Goal: Check status: Check status

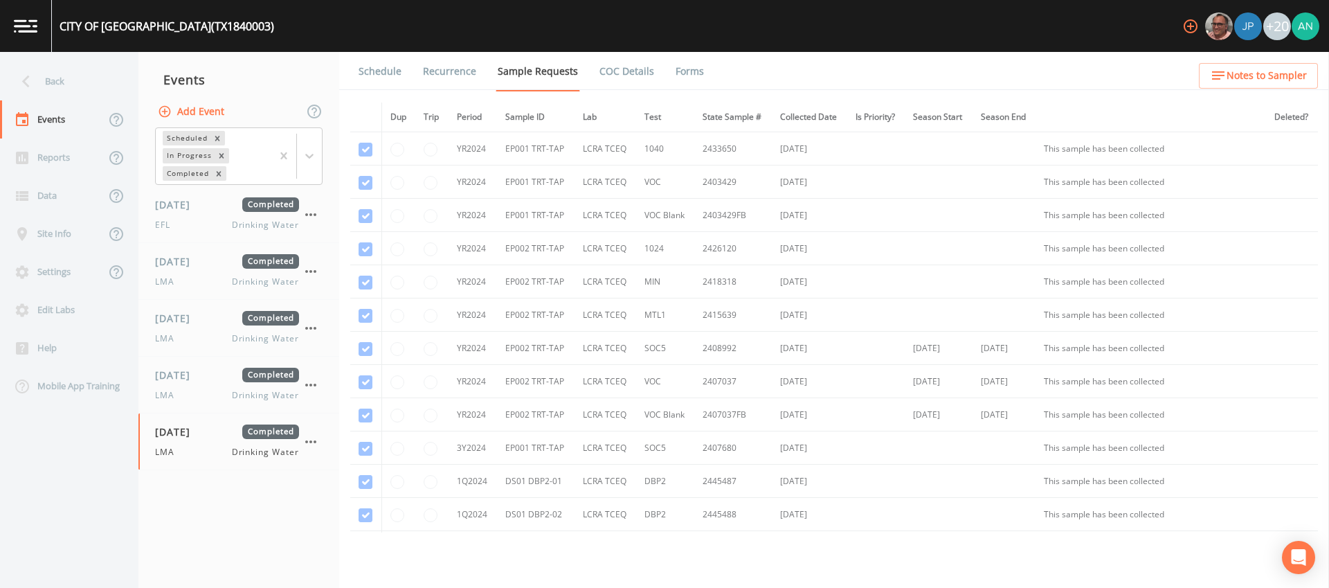
scroll to position [742, 0]
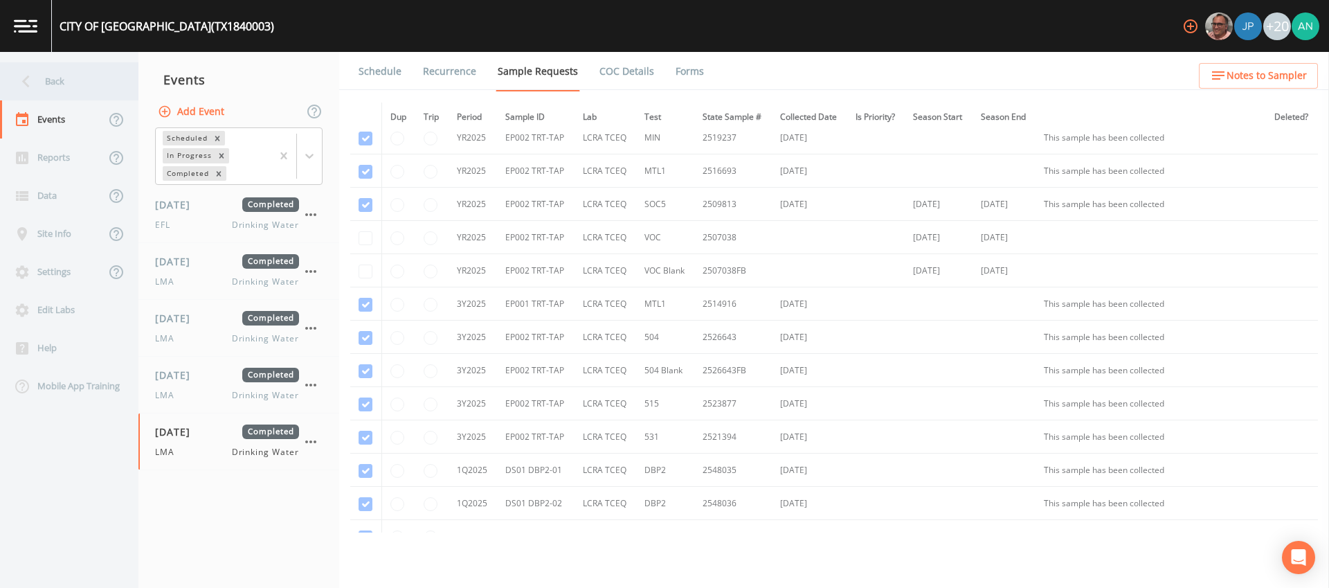
click at [33, 84] on icon at bounding box center [26, 81] width 24 height 24
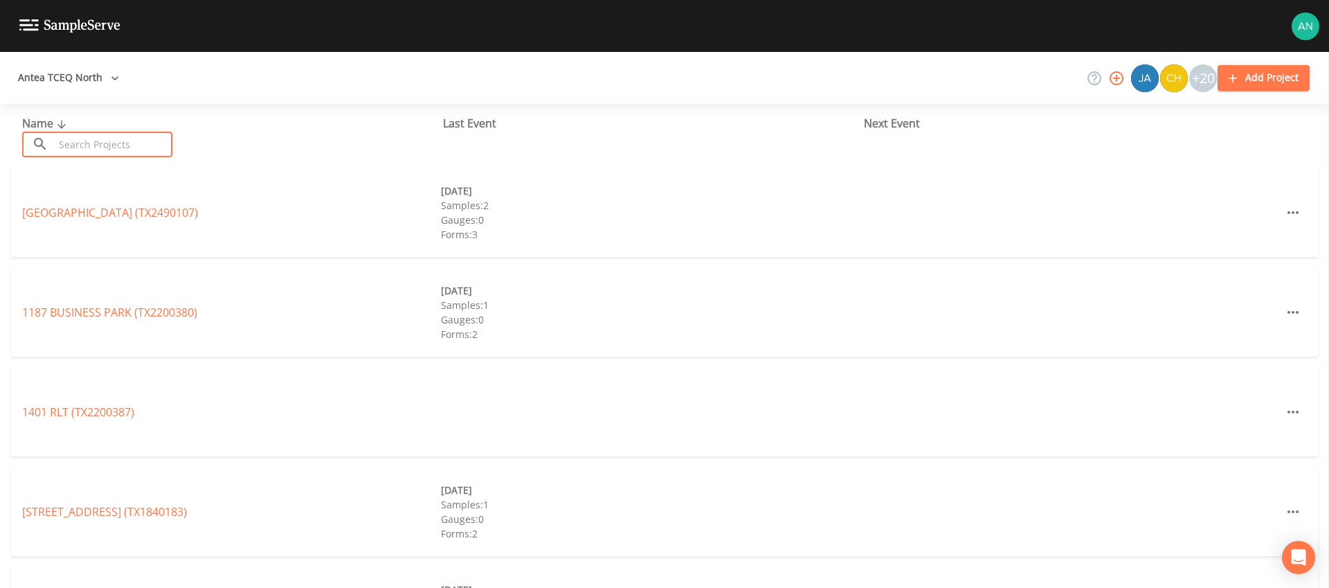
click at [74, 142] on input "text" at bounding box center [113, 144] width 118 height 26
paste input "TX1110088"
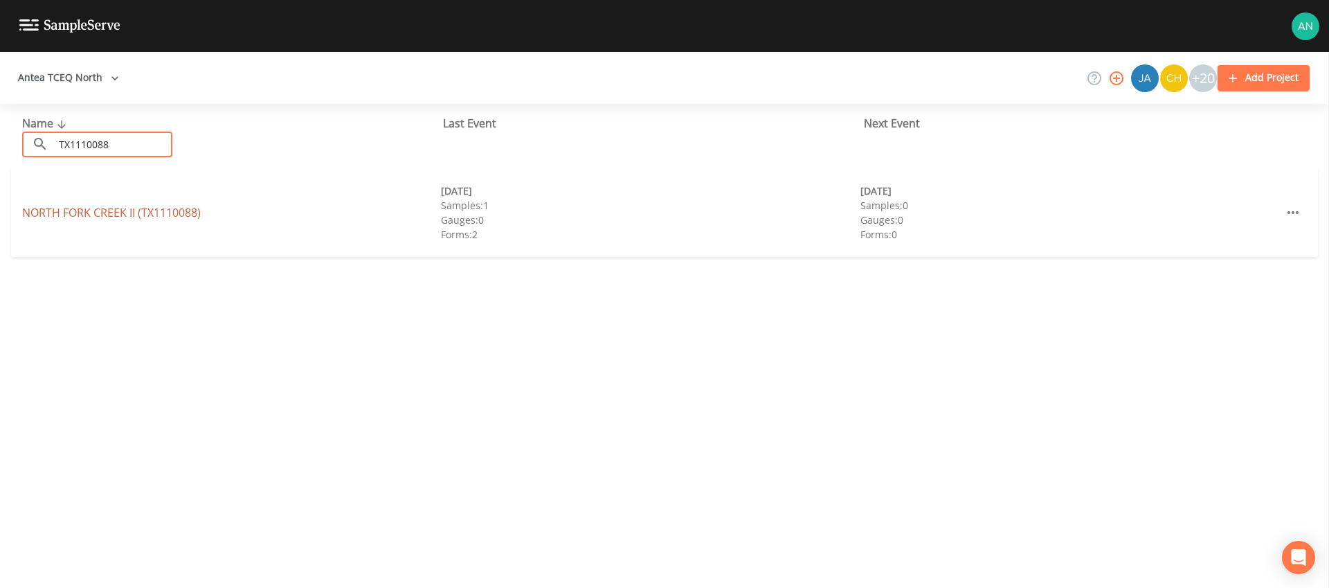
type input "TX1110088"
click at [104, 215] on link "[GEOGRAPHIC_DATA] (TX1110088)" at bounding box center [111, 212] width 179 height 15
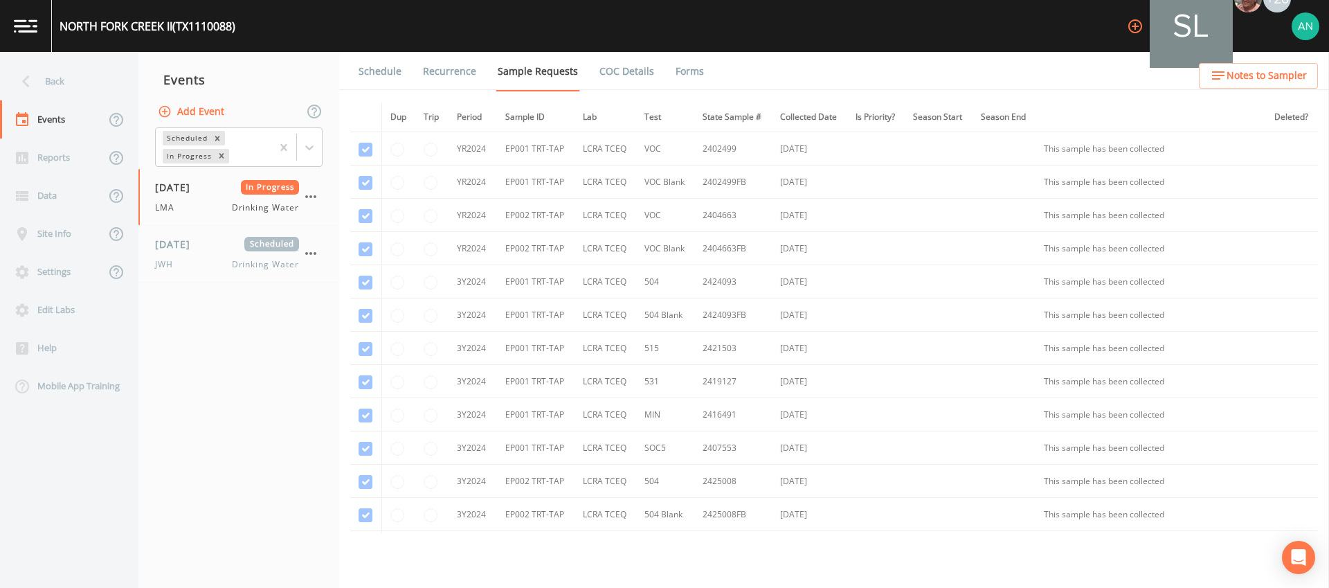
click at [476, 402] on td "3Y2024" at bounding box center [472, 414] width 48 height 33
click at [179, 206] on span "LMA" at bounding box center [169, 207] width 28 height 12
click at [55, 82] on div "Back" at bounding box center [62, 81] width 125 height 38
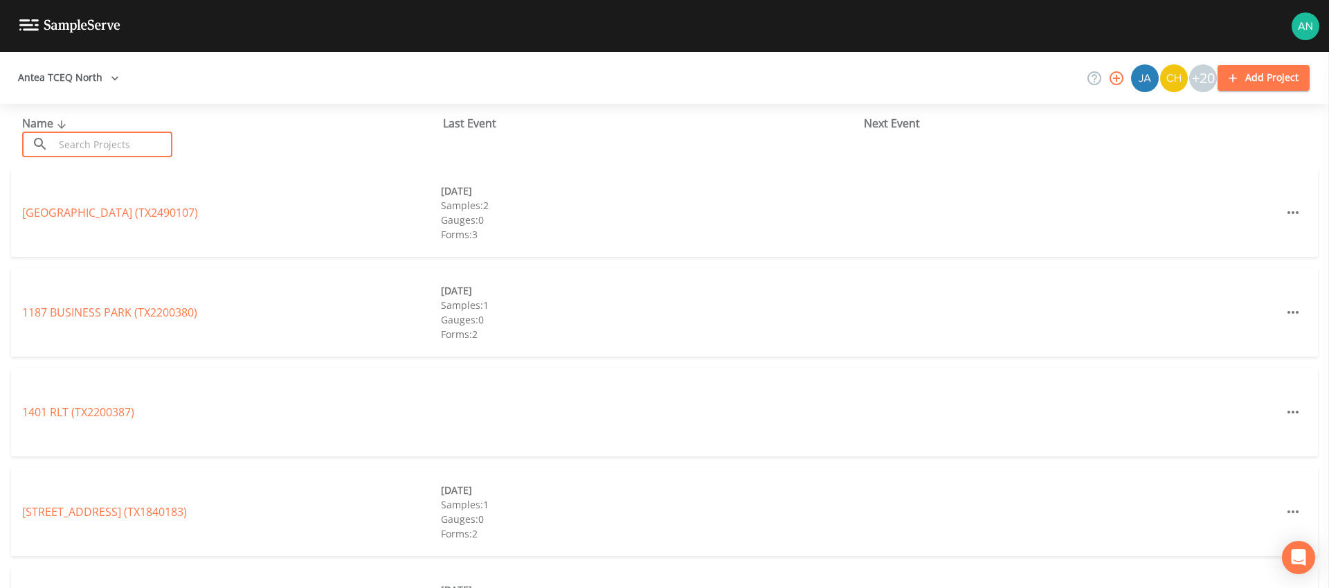
click at [102, 147] on input "text" at bounding box center [113, 144] width 118 height 26
paste input "TX1110089"
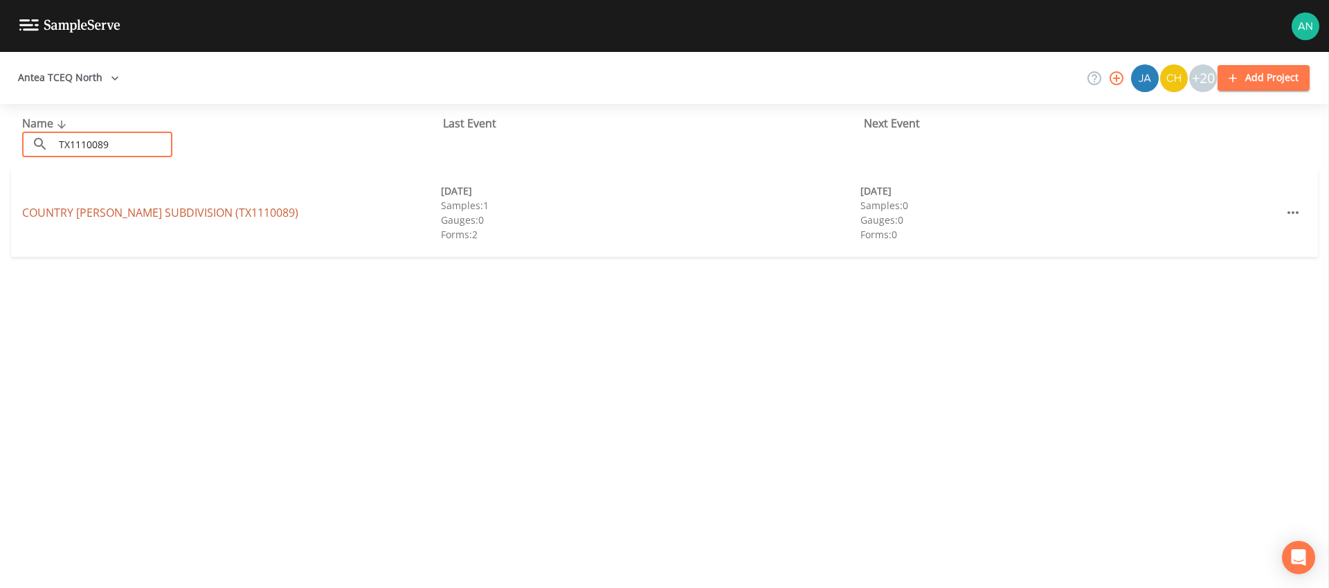
type input "TX1110089"
click at [106, 212] on link "[GEOGRAPHIC_DATA][PERSON_NAME] (TX1110089)" at bounding box center [160, 212] width 276 height 15
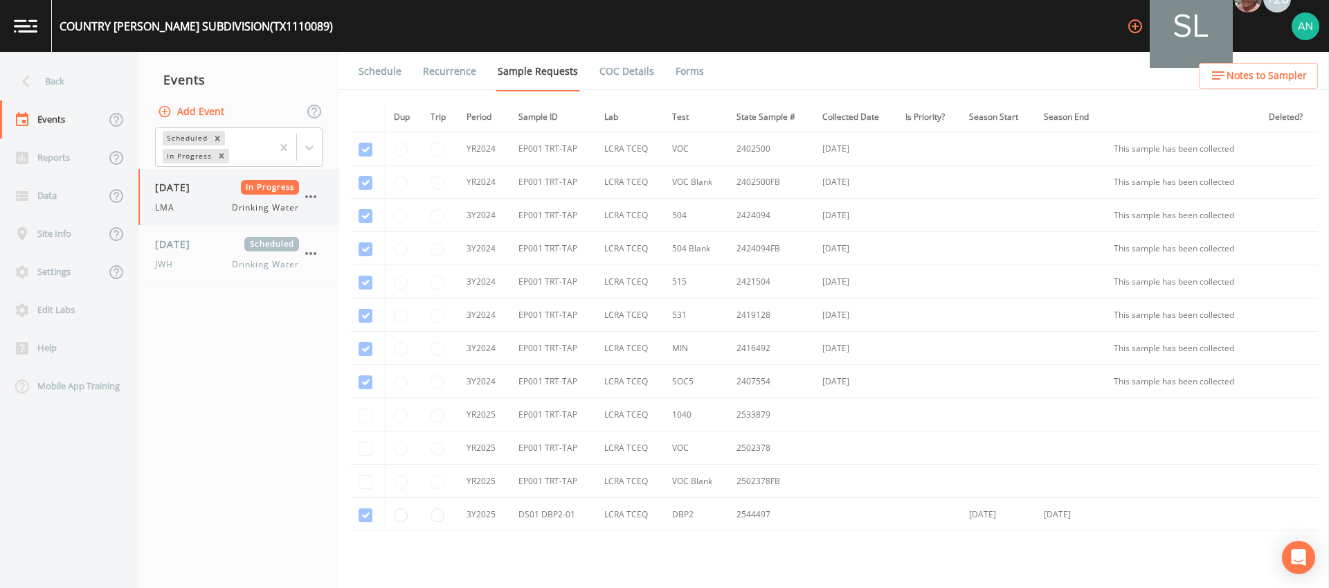
click at [185, 190] on span "[DATE]" at bounding box center [177, 187] width 45 height 15
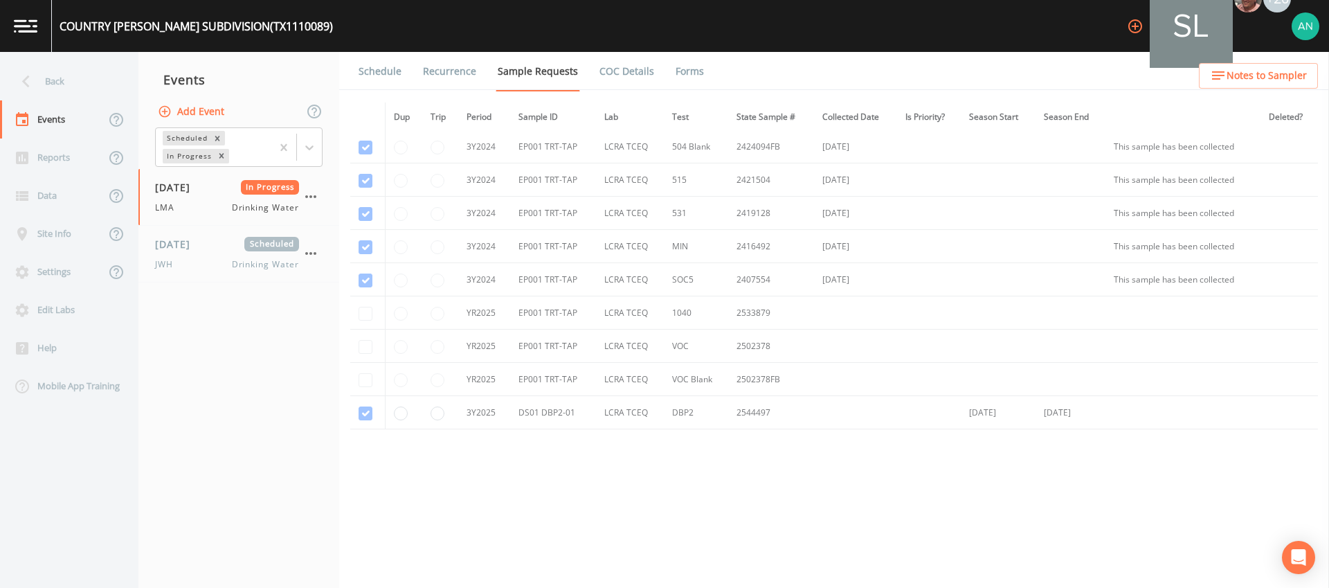
scroll to position [109, 0]
click at [190, 262] on div "JWH Drinking Water" at bounding box center [227, 264] width 144 height 12
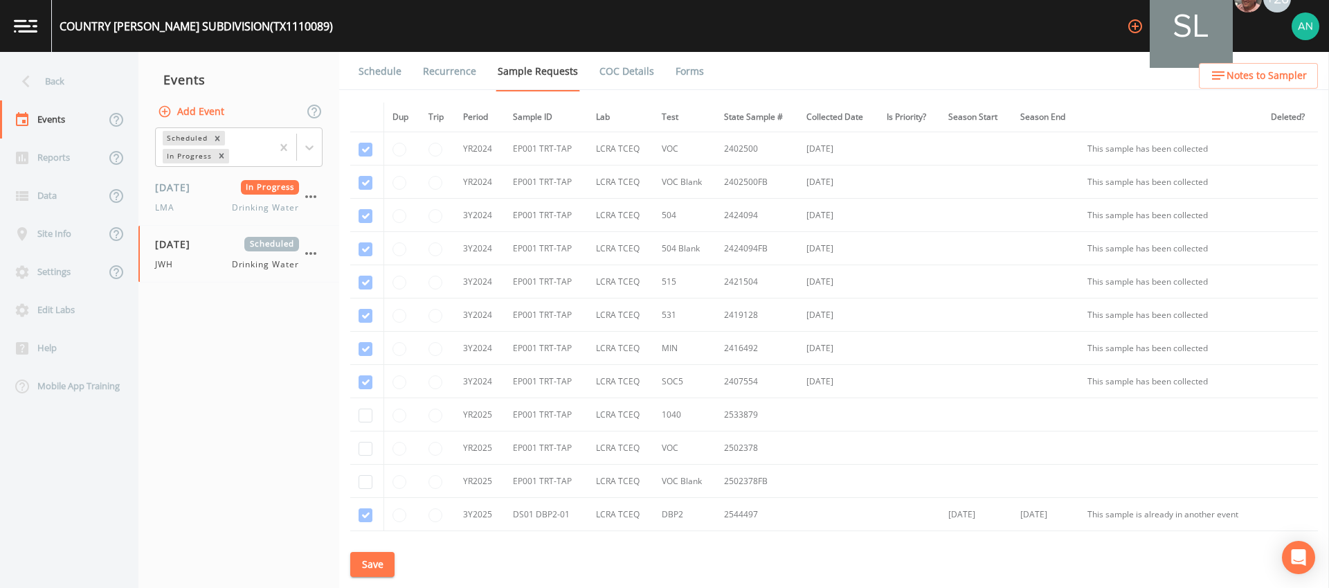
scroll to position [109, 0]
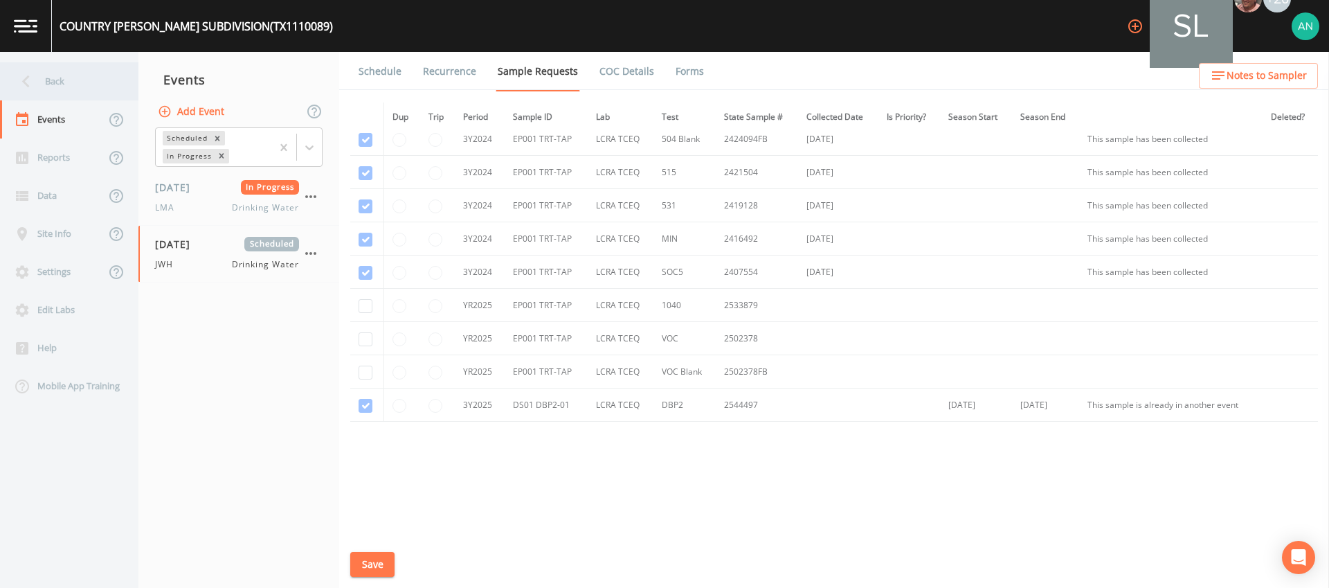
click at [48, 80] on div "Back" at bounding box center [62, 81] width 125 height 38
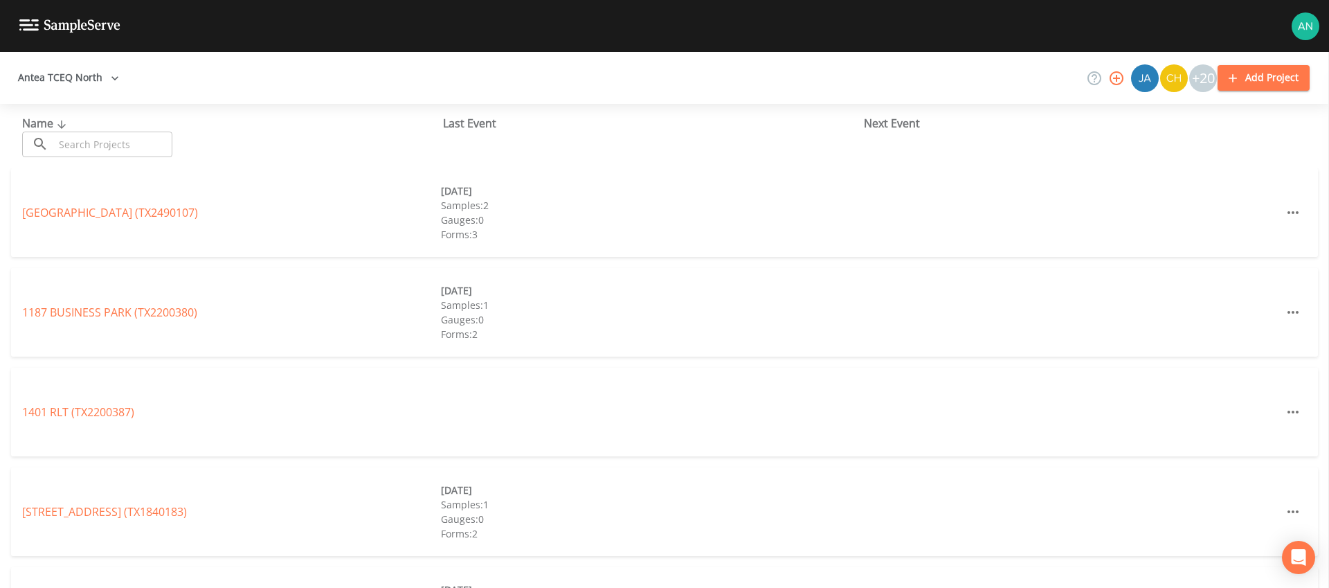
click at [143, 146] on input "text" at bounding box center [113, 144] width 118 height 26
paste input "TX1110088"
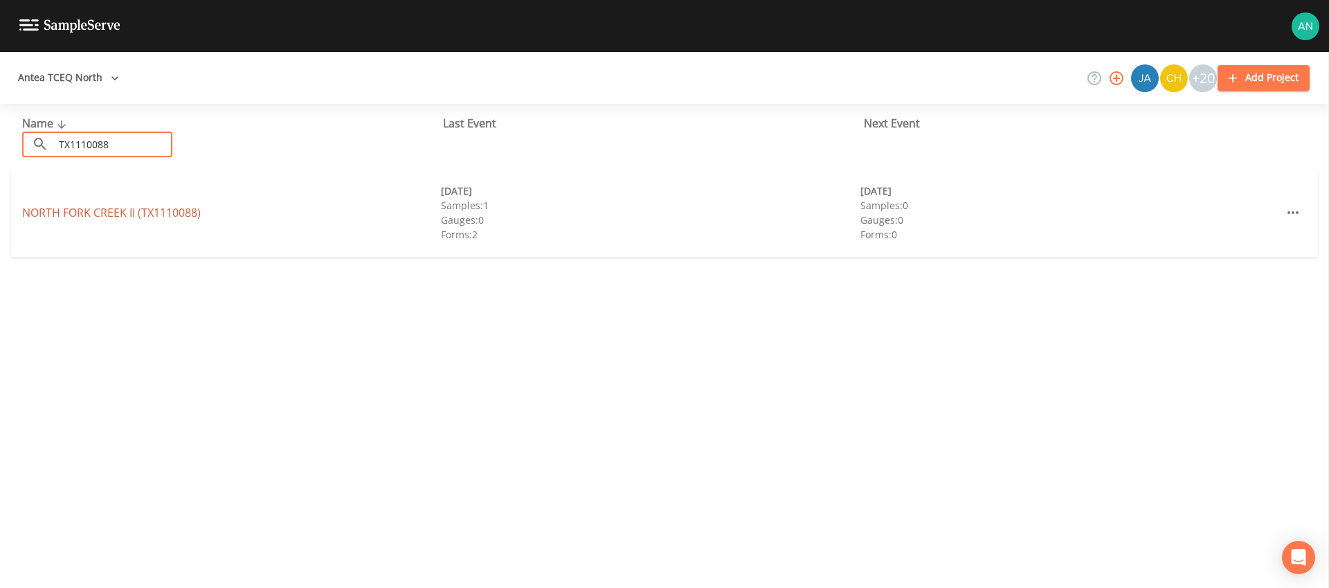
type input "TX1110088"
click at [112, 209] on link "[GEOGRAPHIC_DATA] (TX1110088)" at bounding box center [111, 212] width 179 height 15
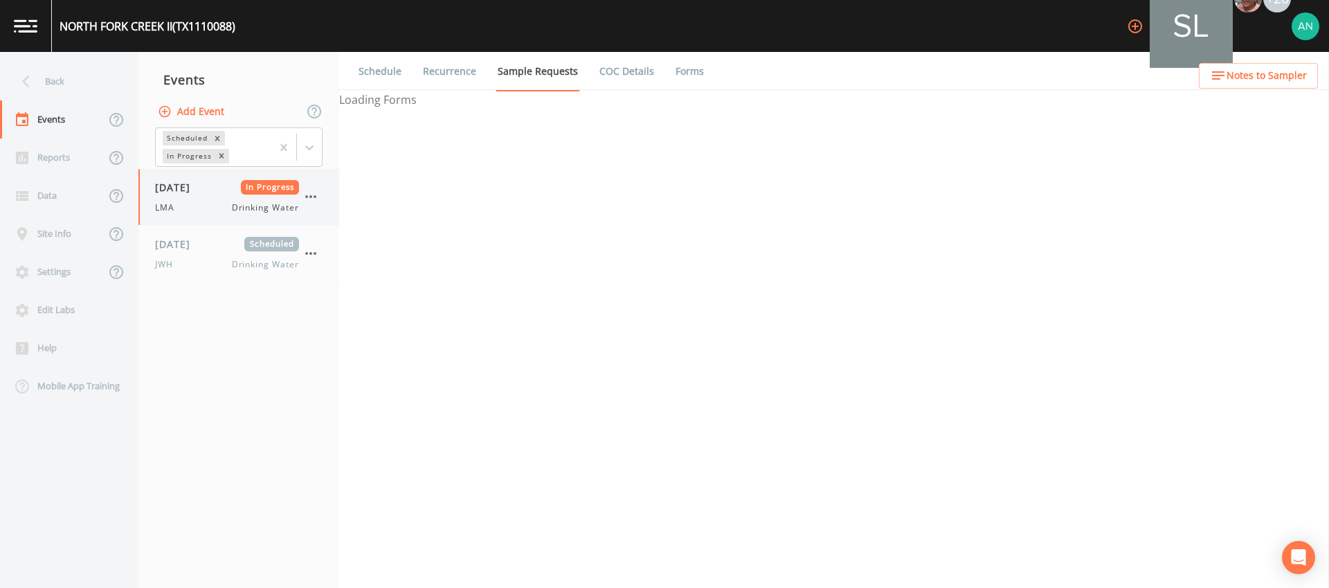
click at [178, 205] on span "LMA" at bounding box center [169, 207] width 28 height 12
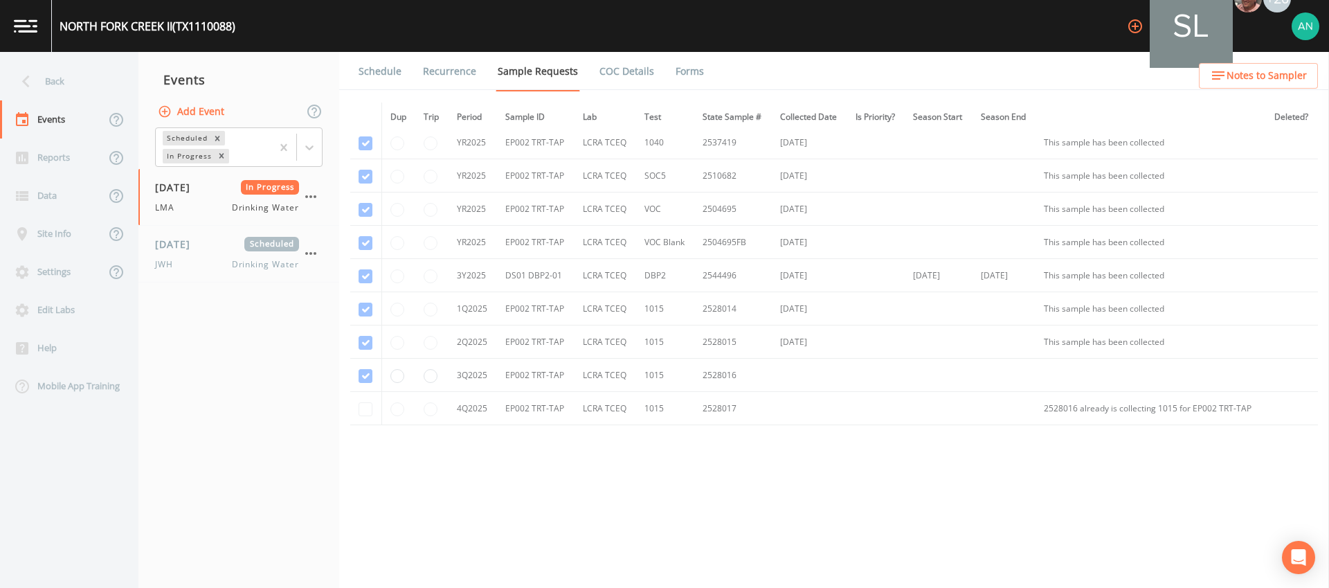
scroll to position [840, 0]
click at [719, 372] on td "2528016" at bounding box center [733, 371] width 78 height 33
click at [710, 372] on td "2528016" at bounding box center [733, 371] width 78 height 33
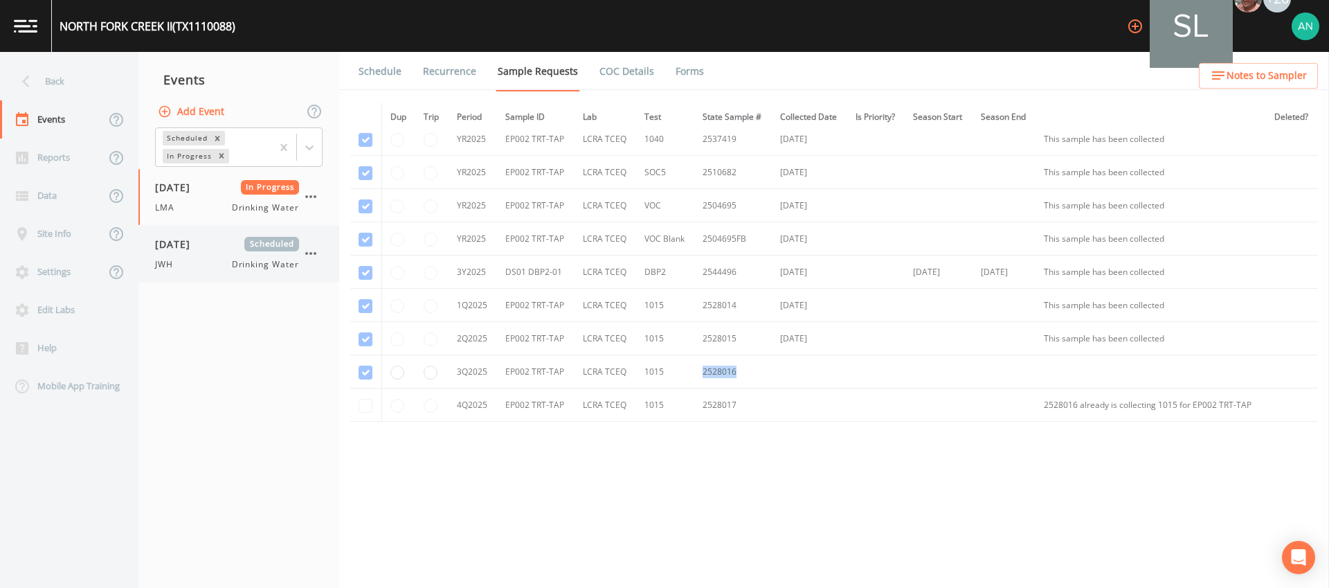
click at [200, 264] on div "JWH Drinking Water" at bounding box center [227, 264] width 144 height 12
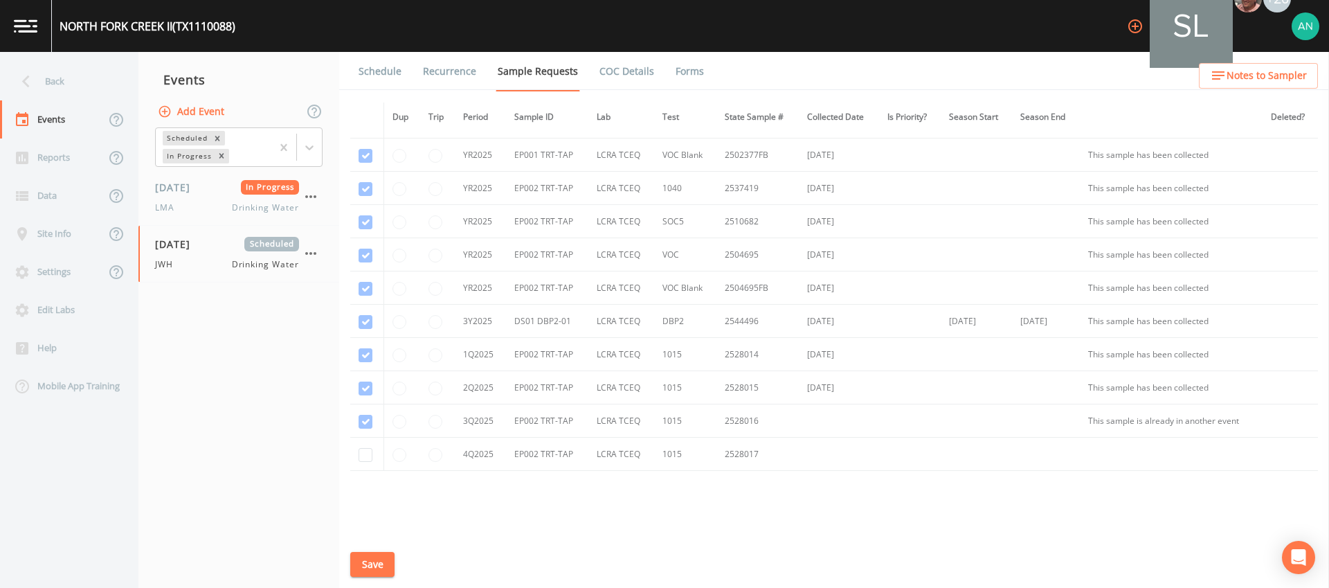
scroll to position [840, 0]
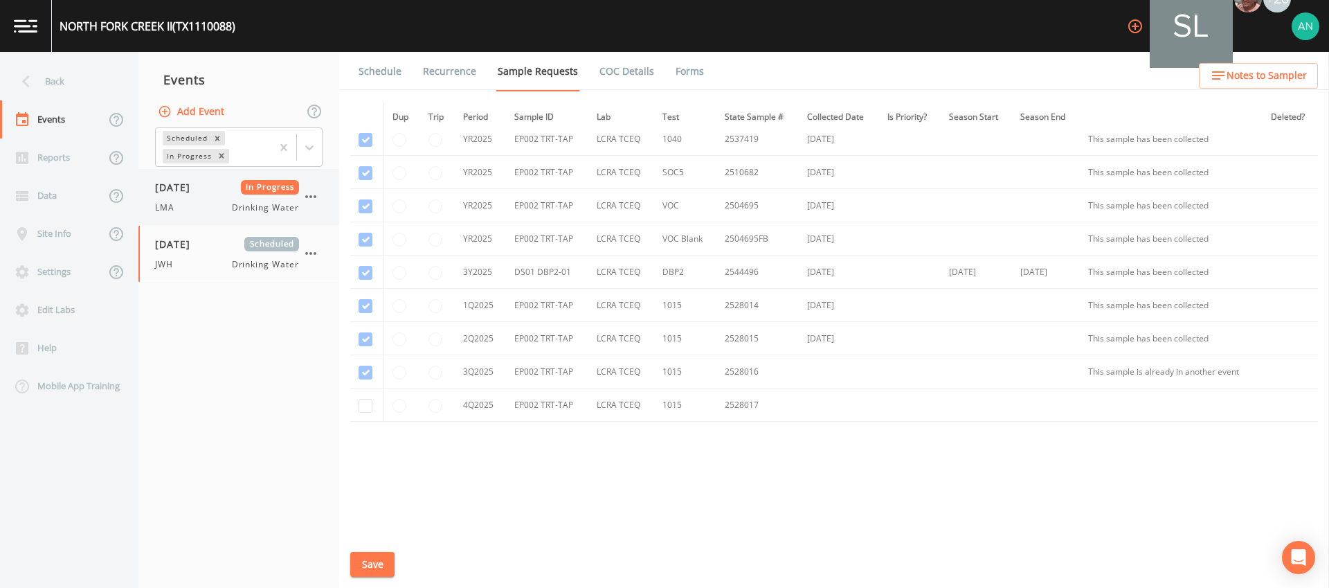
click at [184, 206] on div "LMA Drinking Water" at bounding box center [227, 207] width 144 height 12
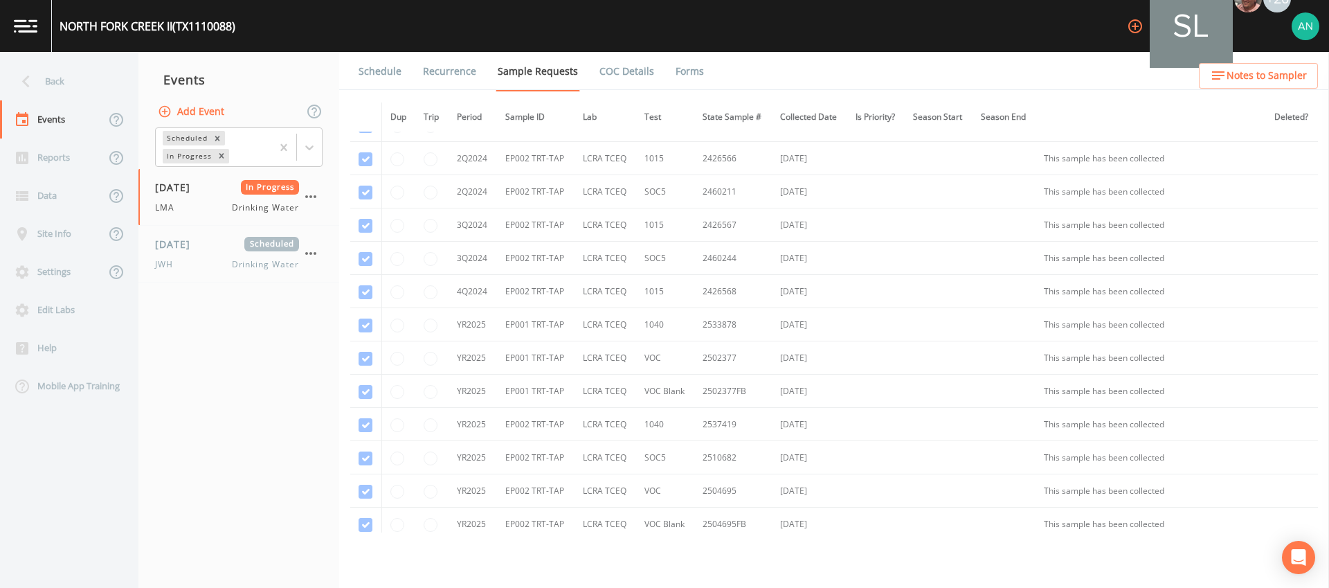
scroll to position [840, 0]
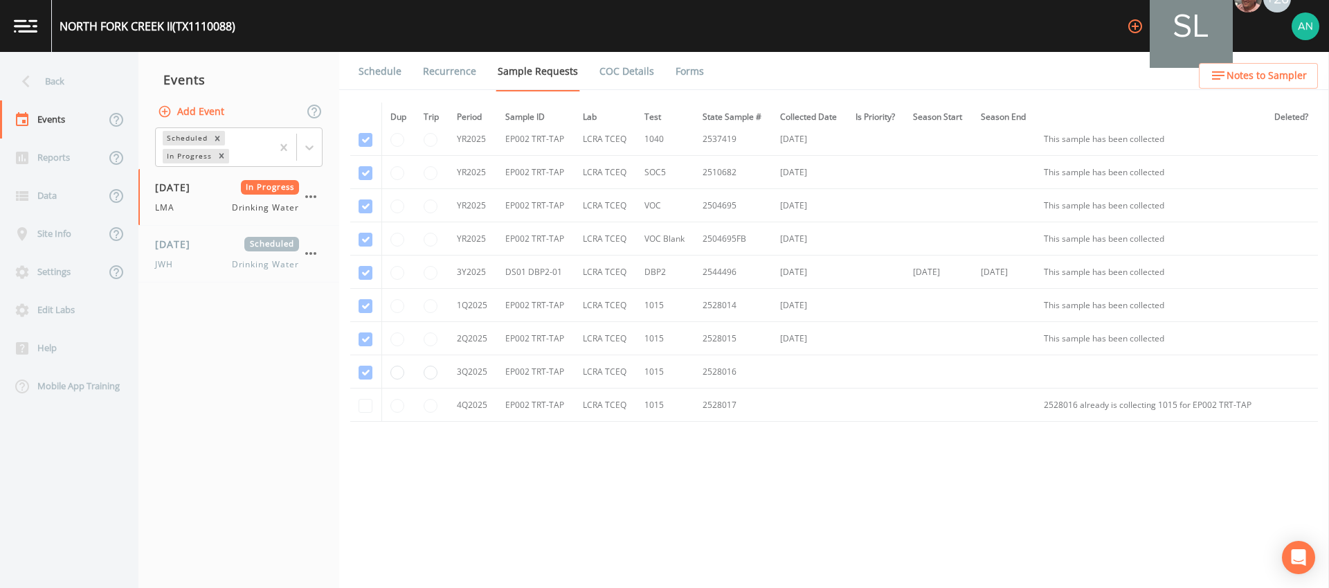
click at [732, 371] on td "2528016" at bounding box center [733, 371] width 78 height 33
click at [760, 376] on td "2528016" at bounding box center [733, 371] width 78 height 33
click at [199, 198] on div "[DATE] In Progress LMA Drinking Water" at bounding box center [227, 197] width 144 height 34
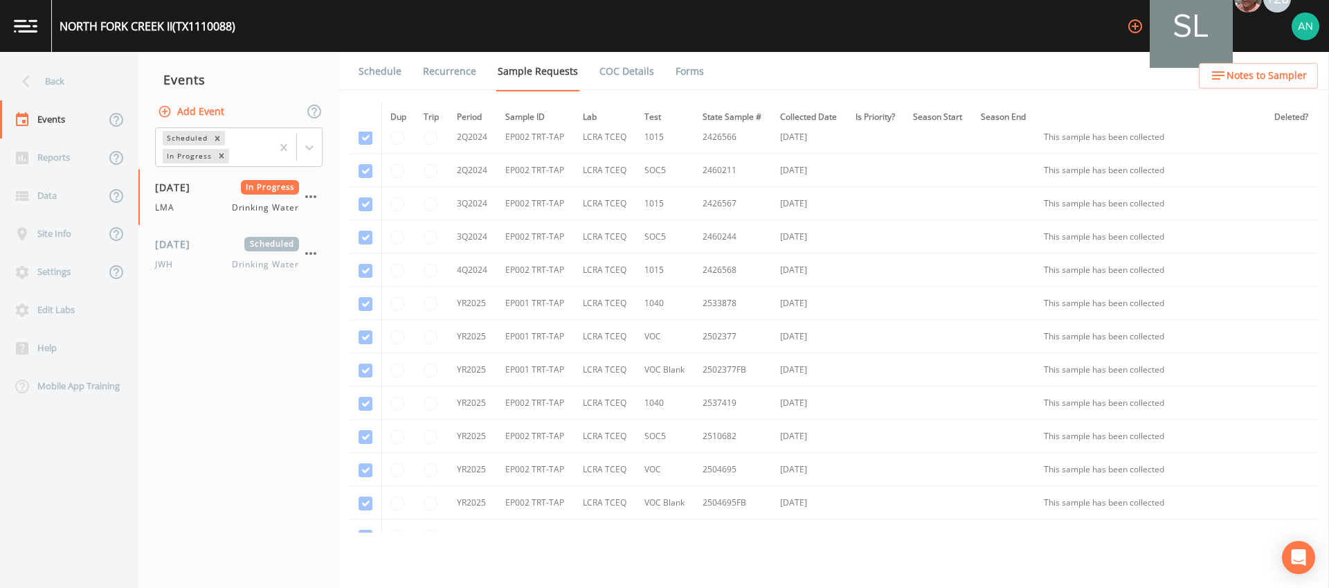
scroll to position [840, 0]
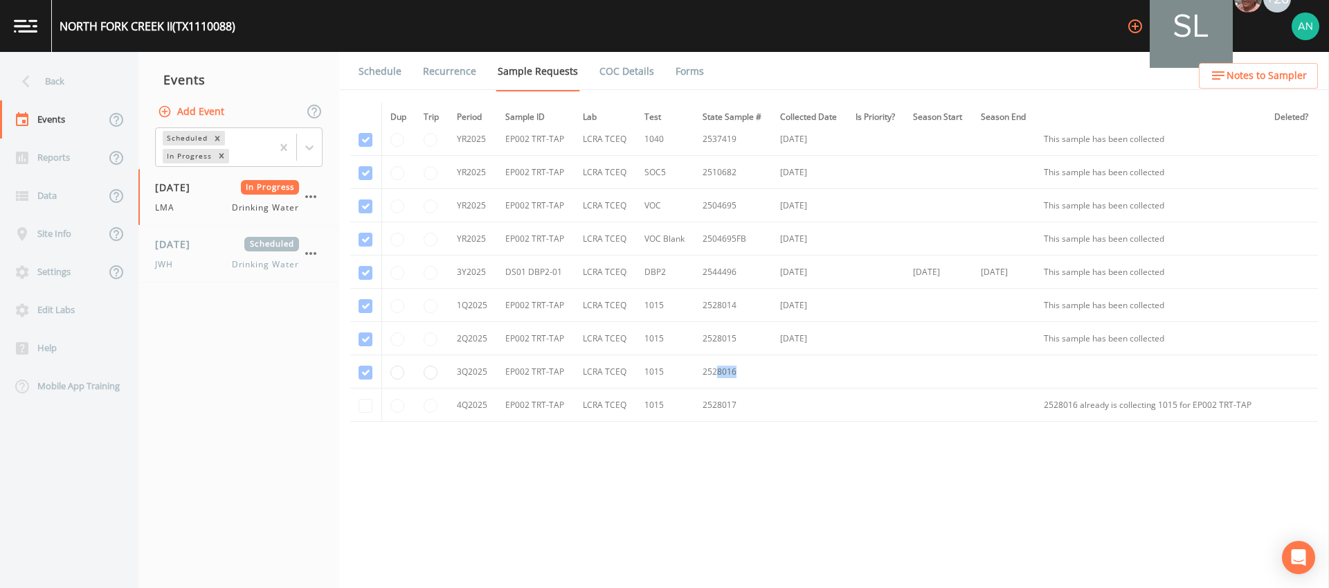
drag, startPoint x: 714, startPoint y: 373, endPoint x: 754, endPoint y: 373, distance: 40.1
click at [754, 373] on td "2528016" at bounding box center [733, 371] width 78 height 33
click at [793, 369] on td at bounding box center [809, 371] width 75 height 33
click at [174, 254] on div "[DATE] Scheduled JWH Drinking Water" at bounding box center [227, 254] width 144 height 34
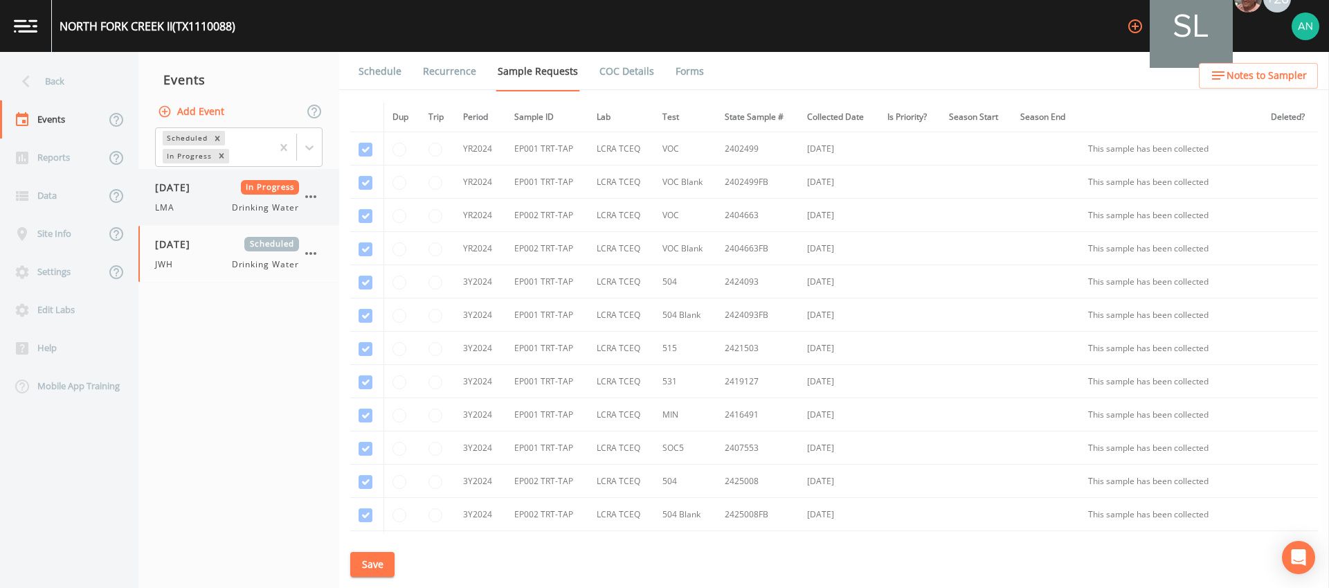
click at [173, 210] on span "LMA" at bounding box center [169, 207] width 28 height 12
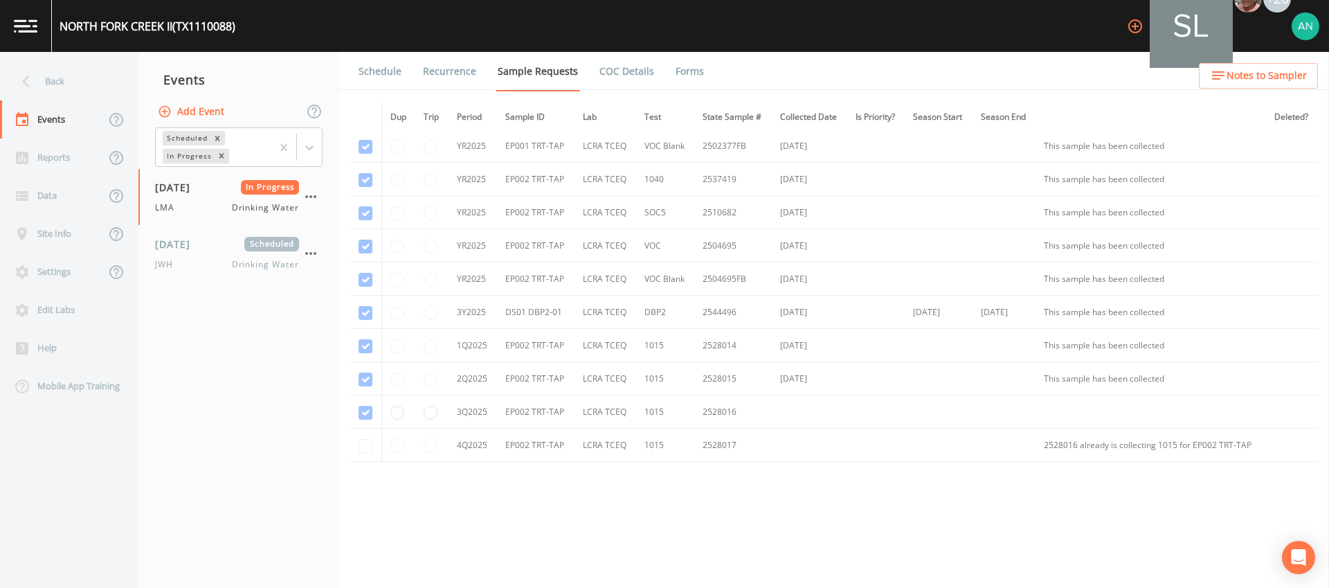
scroll to position [840, 0]
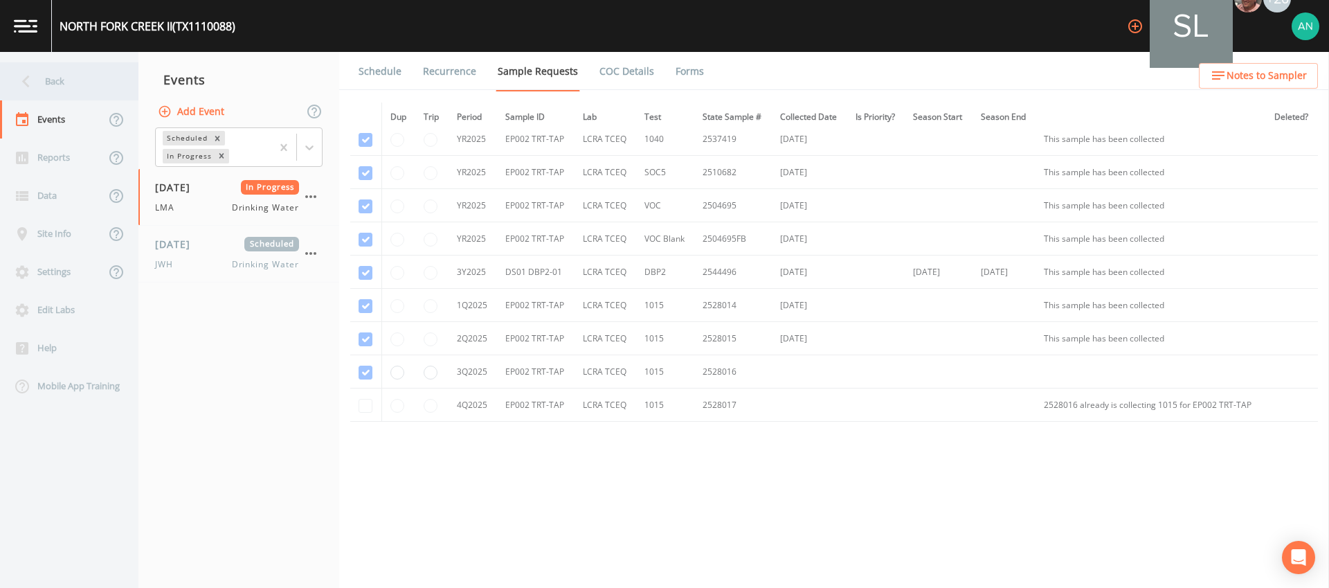
click at [55, 79] on div "Back" at bounding box center [62, 81] width 125 height 38
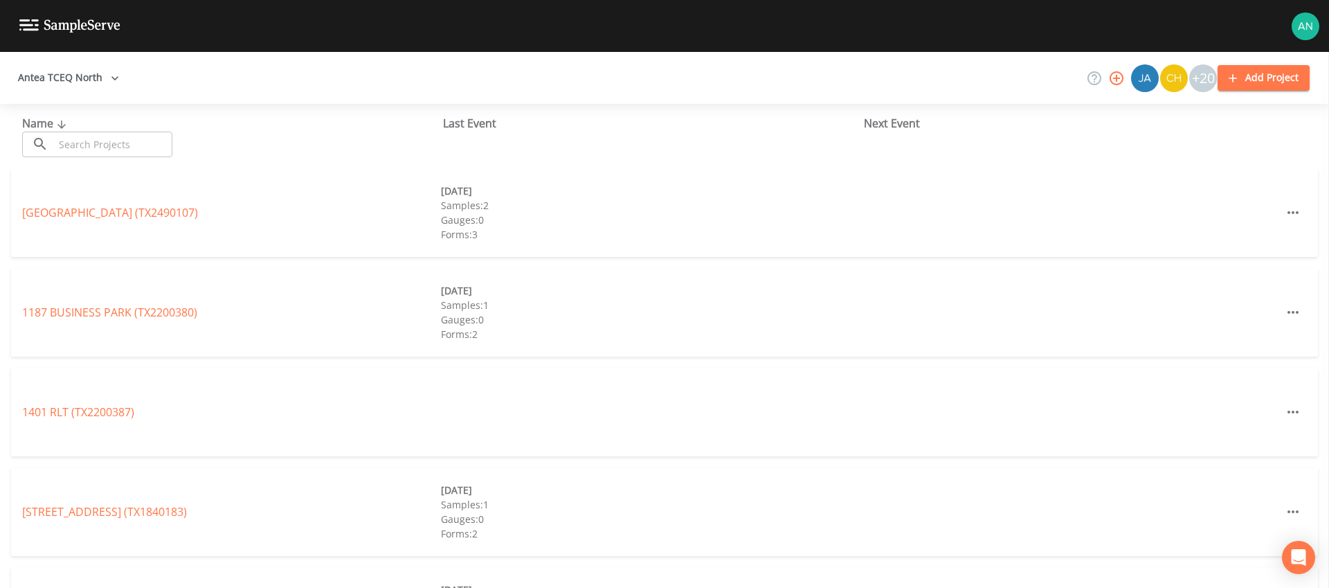
click at [142, 148] on input "text" at bounding box center [113, 144] width 118 height 26
type input "d"
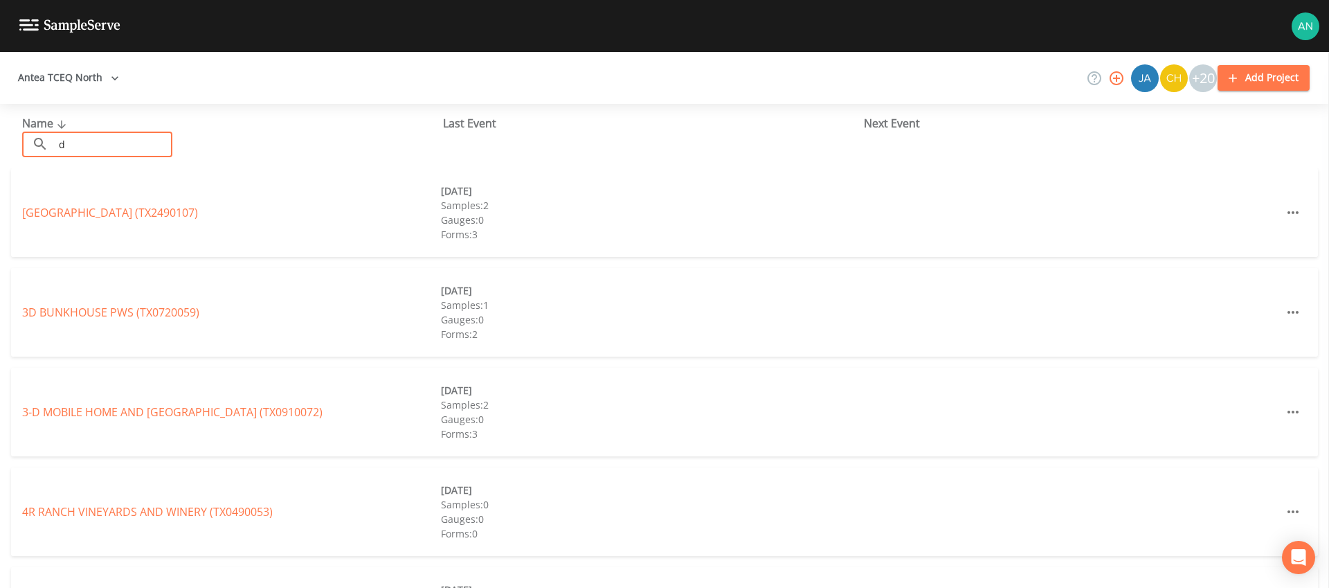
click at [142, 148] on input "d" at bounding box center [113, 144] width 118 height 26
paste input "TX1110089"
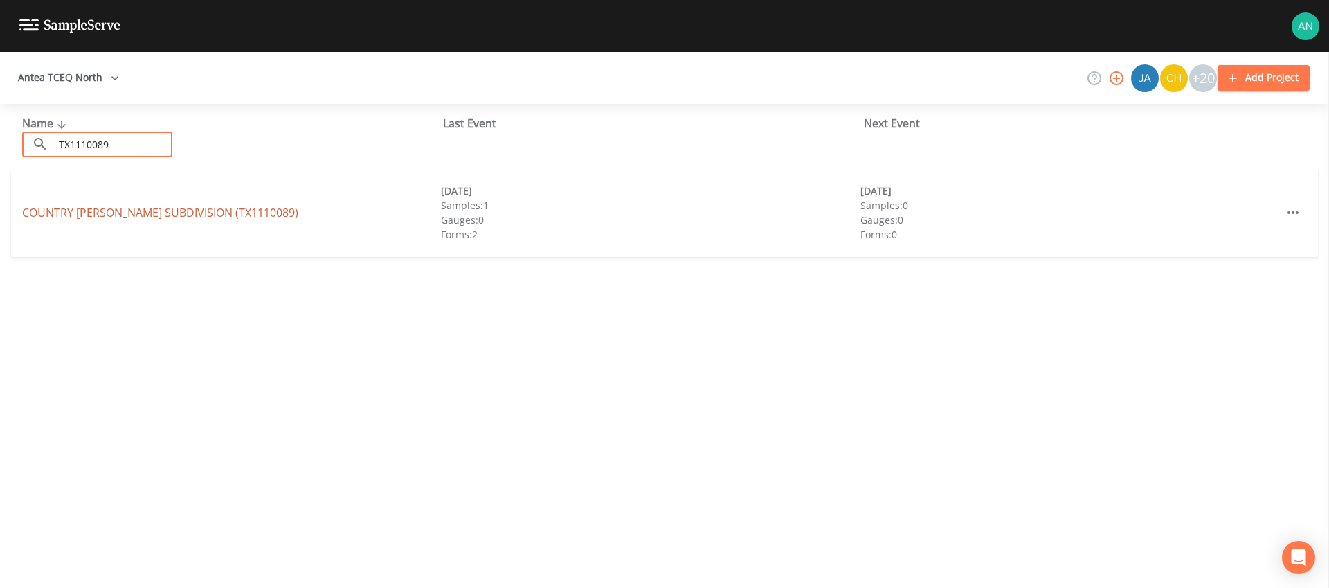
type input "TX1110089"
click at [165, 210] on link "[GEOGRAPHIC_DATA][PERSON_NAME] (TX1110089)" at bounding box center [160, 212] width 276 height 15
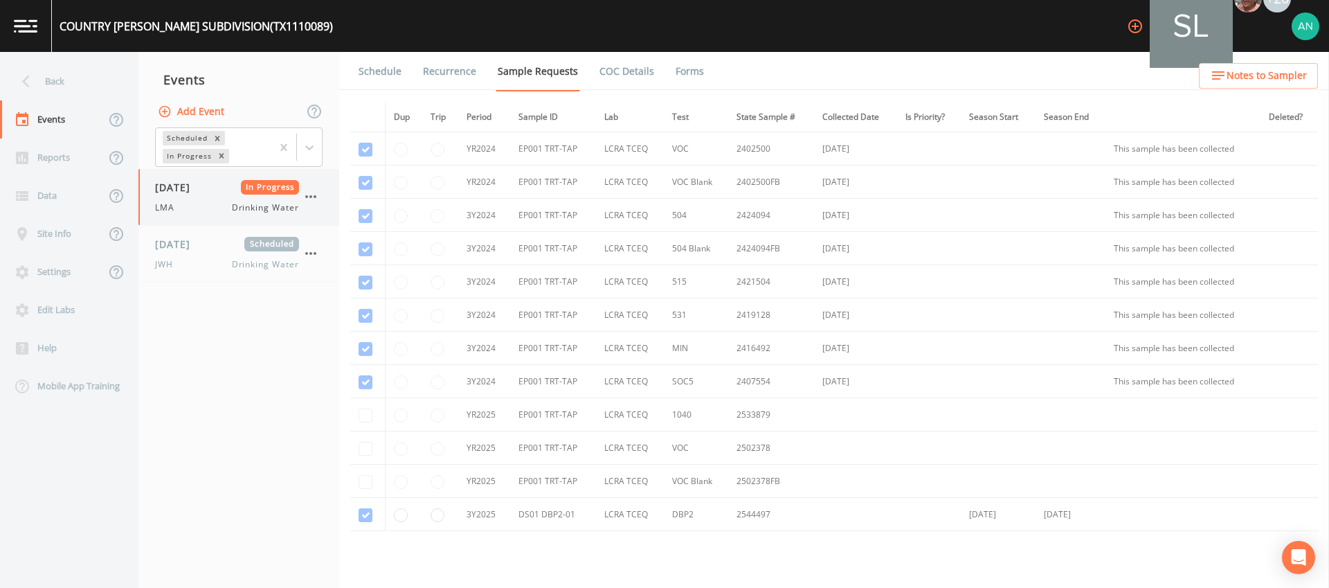
click at [188, 201] on div "LMA Drinking Water" at bounding box center [227, 207] width 144 height 12
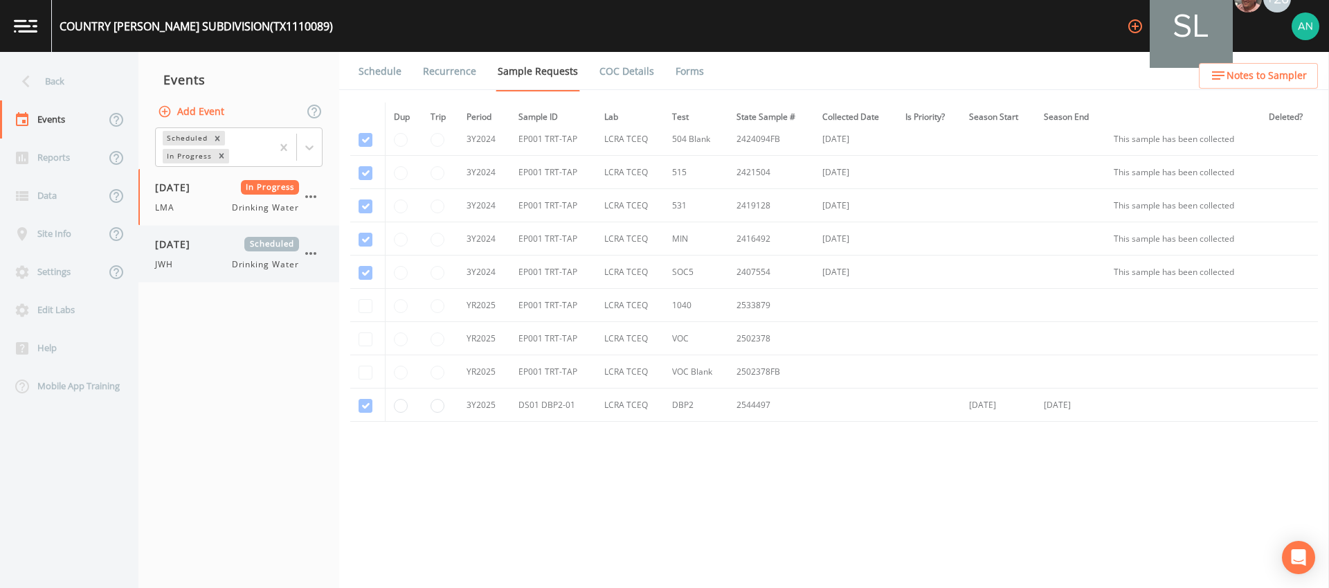
click at [165, 264] on span "JWH" at bounding box center [168, 264] width 26 height 12
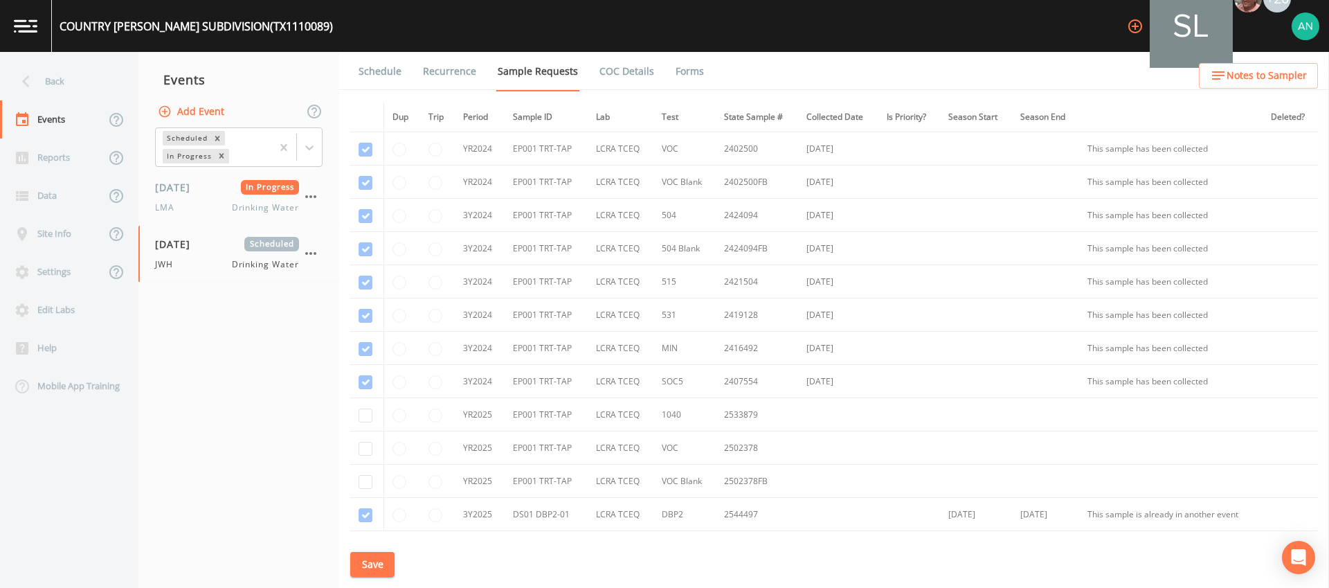
scroll to position [109, 0]
